Goal: Entertainment & Leisure: Browse casually

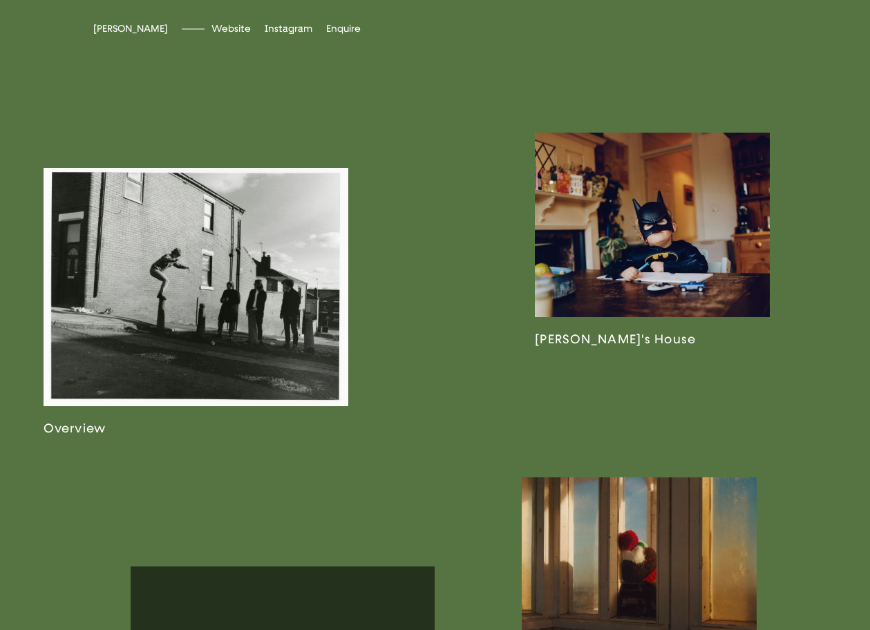
scroll to position [1313, 0]
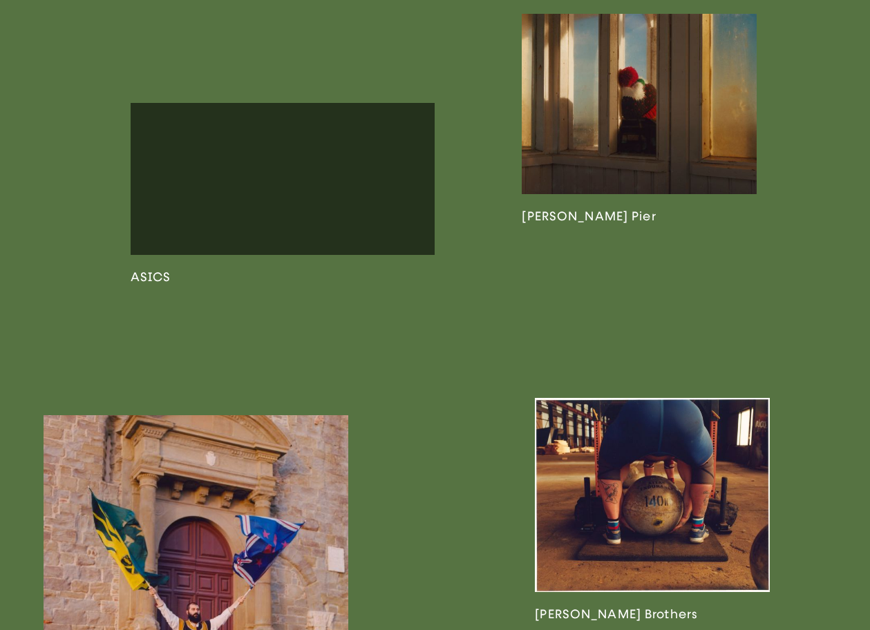
click at [293, 180] on link at bounding box center [283, 194] width 305 height 182
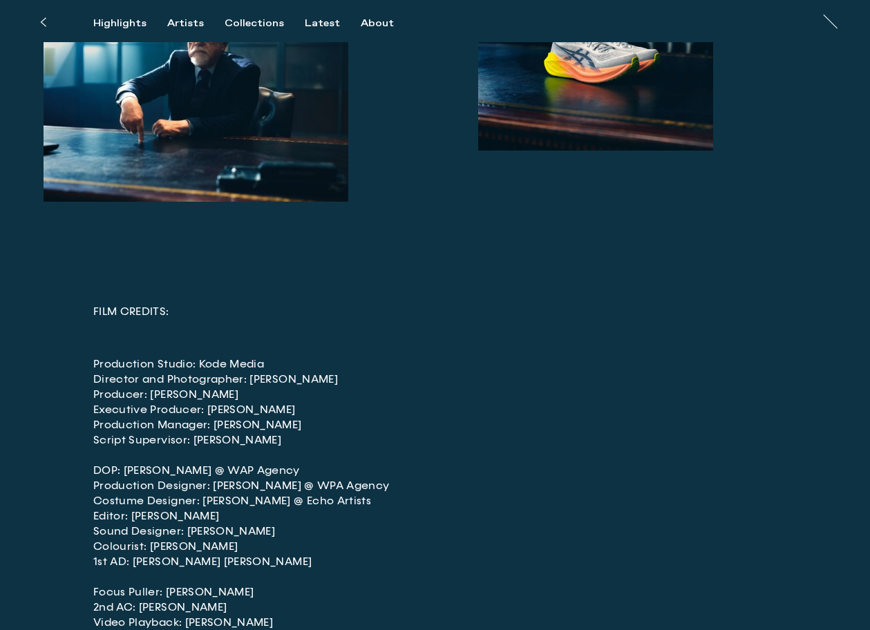
scroll to position [2102, 0]
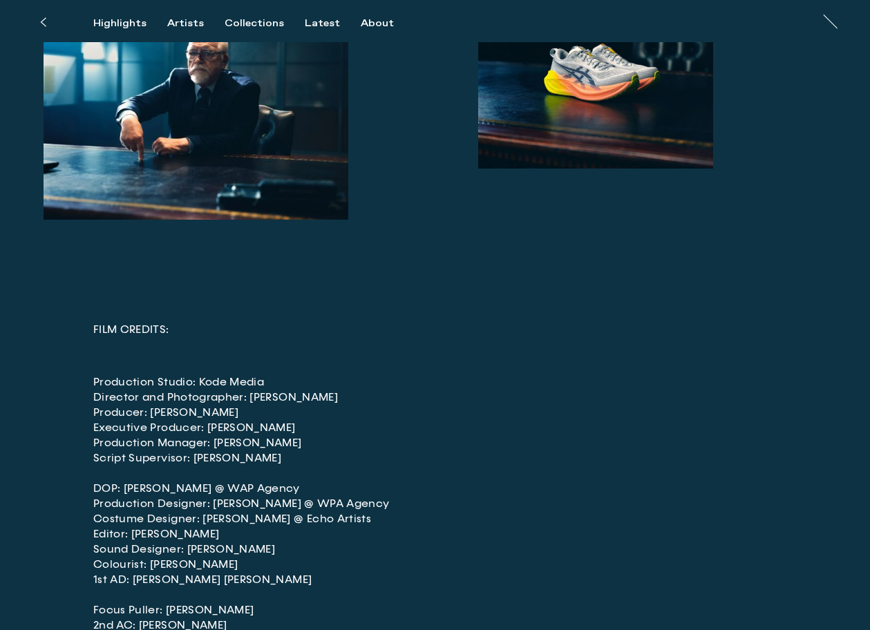
click at [48, 26] on button at bounding box center [43, 22] width 30 height 30
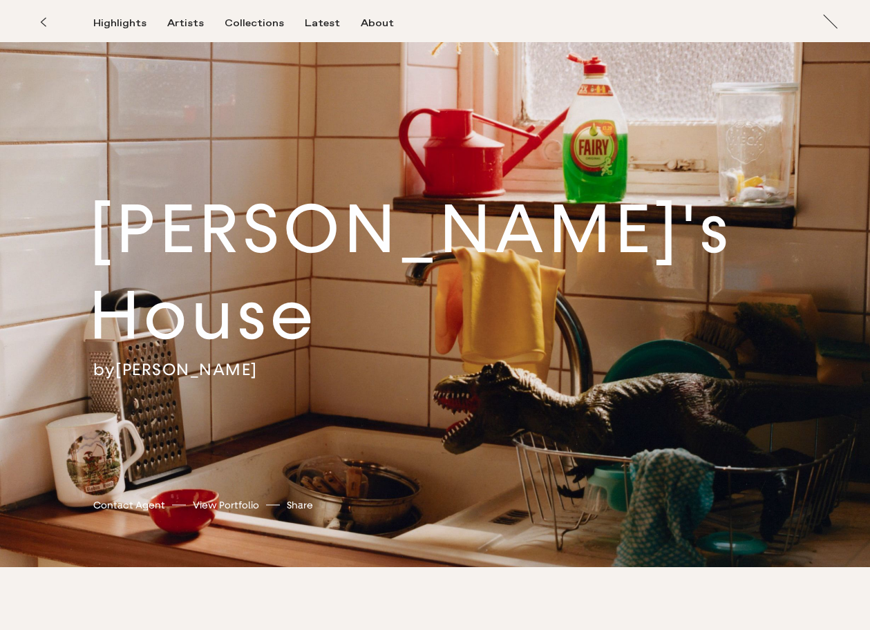
scroll to position [269, 0]
